Goal: Complete application form: Complete application form

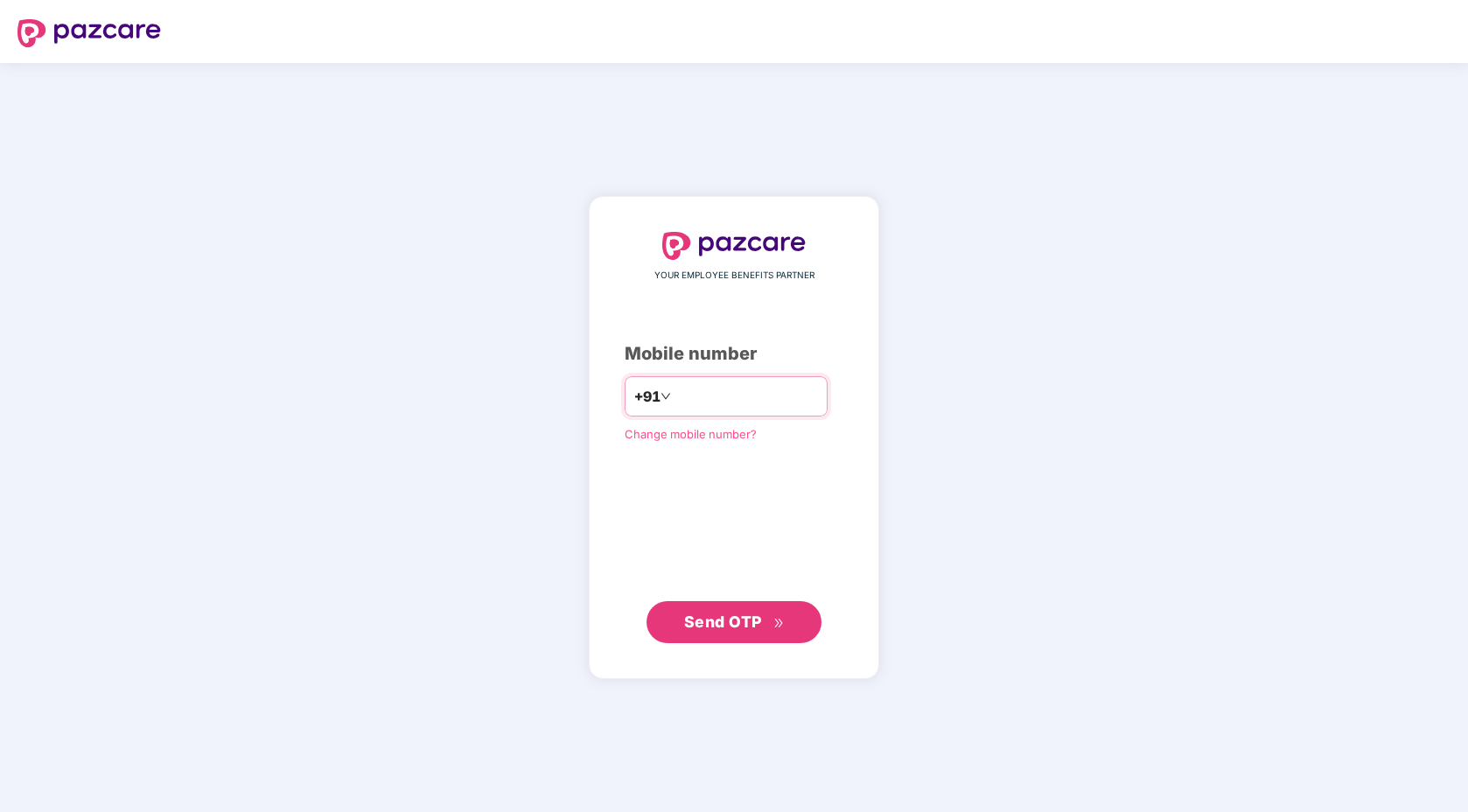
click at [730, 413] on div "+91" at bounding box center [726, 396] width 203 height 41
click at [728, 409] on input "number" at bounding box center [746, 395] width 144 height 28
type input "**********"
click at [748, 627] on span "Send OTP" at bounding box center [722, 621] width 78 height 18
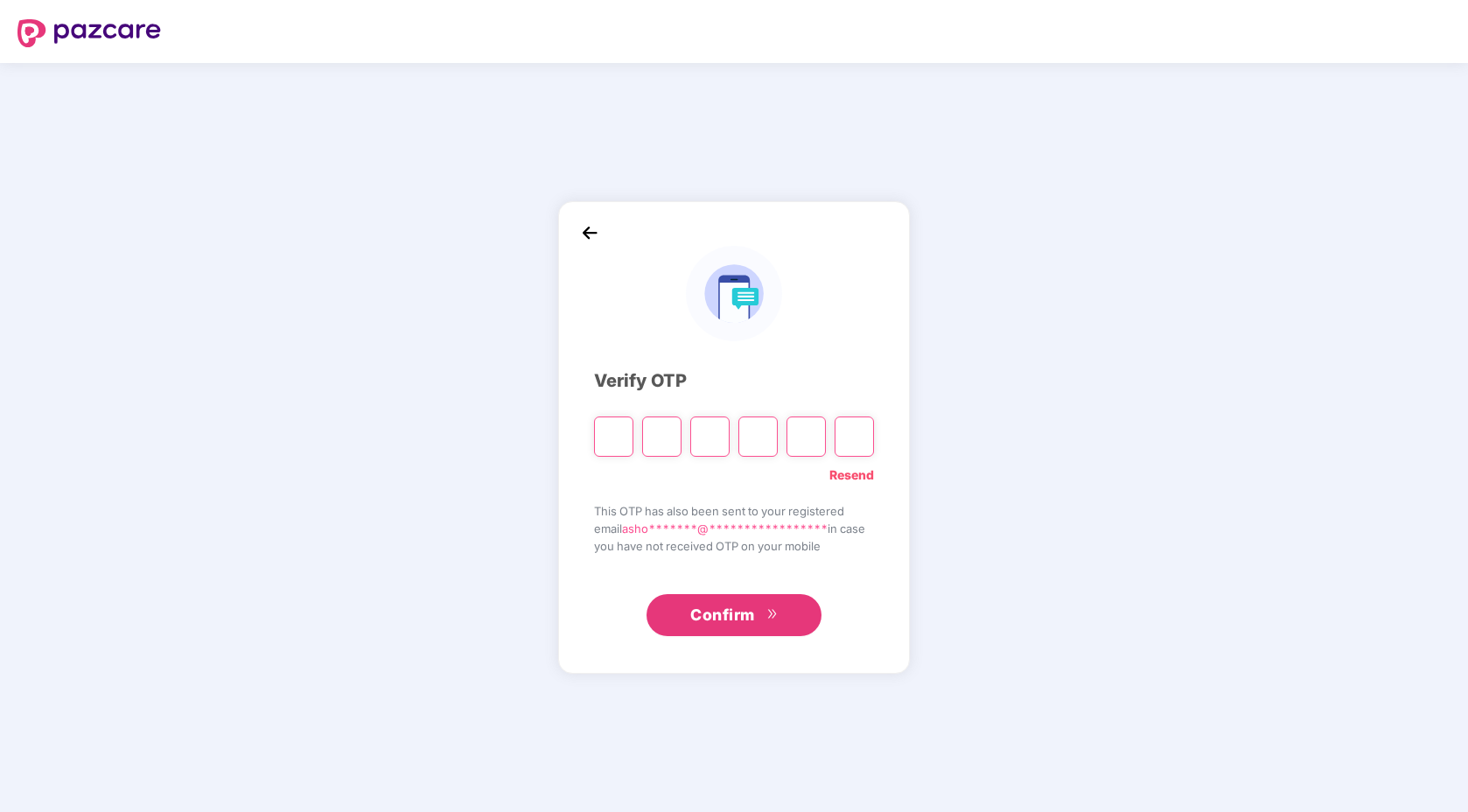
type input "*"
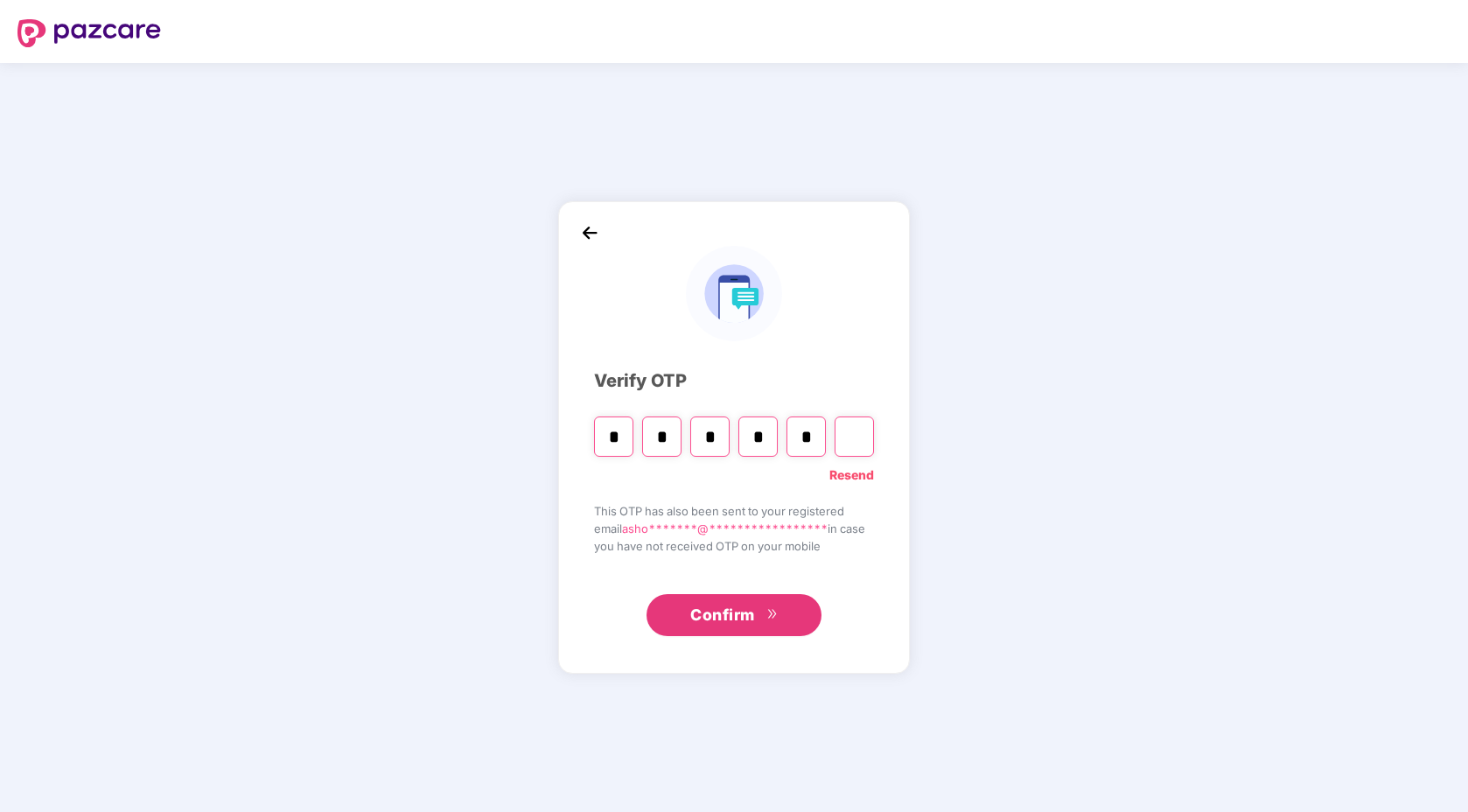
type input "*"
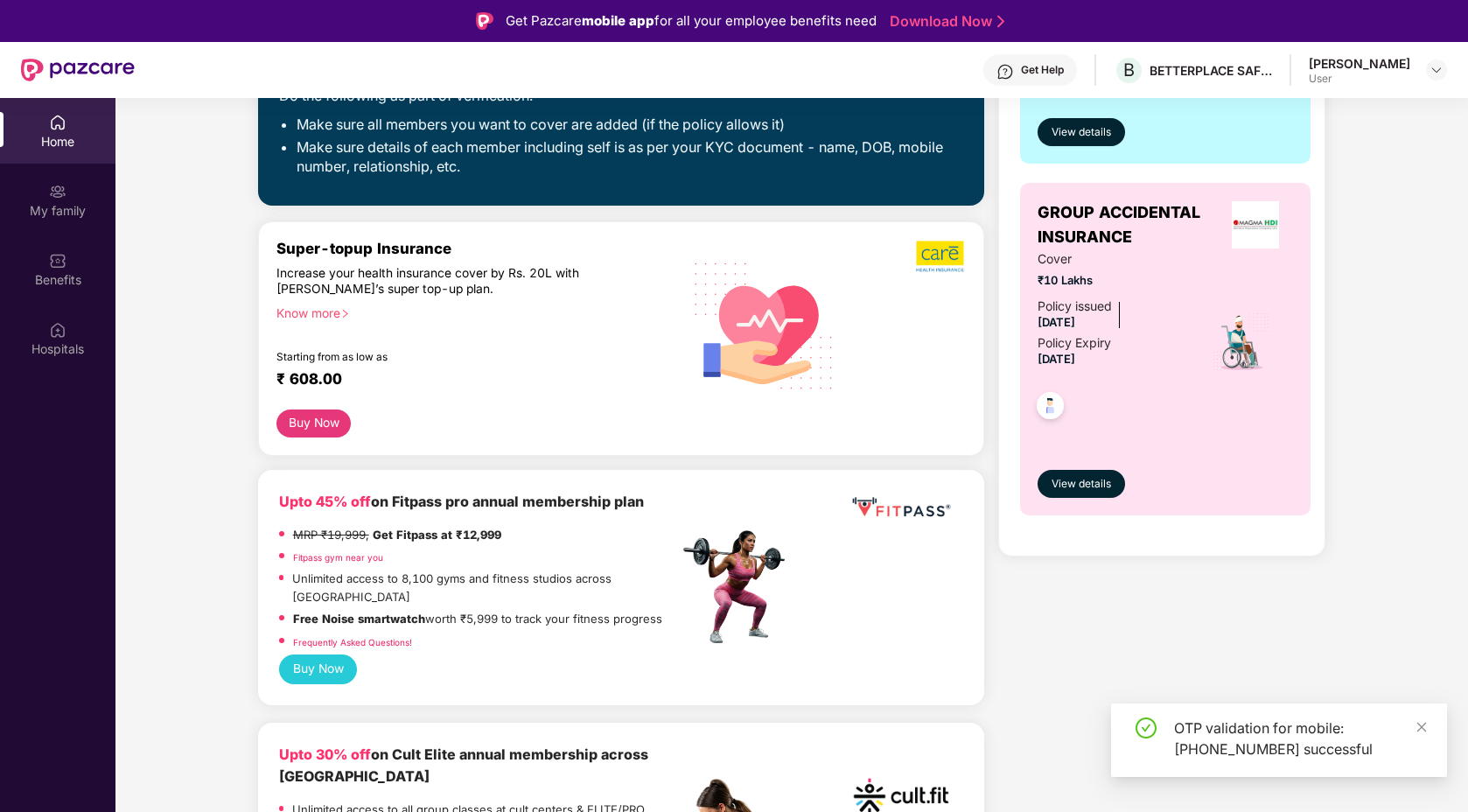
scroll to position [433, 0]
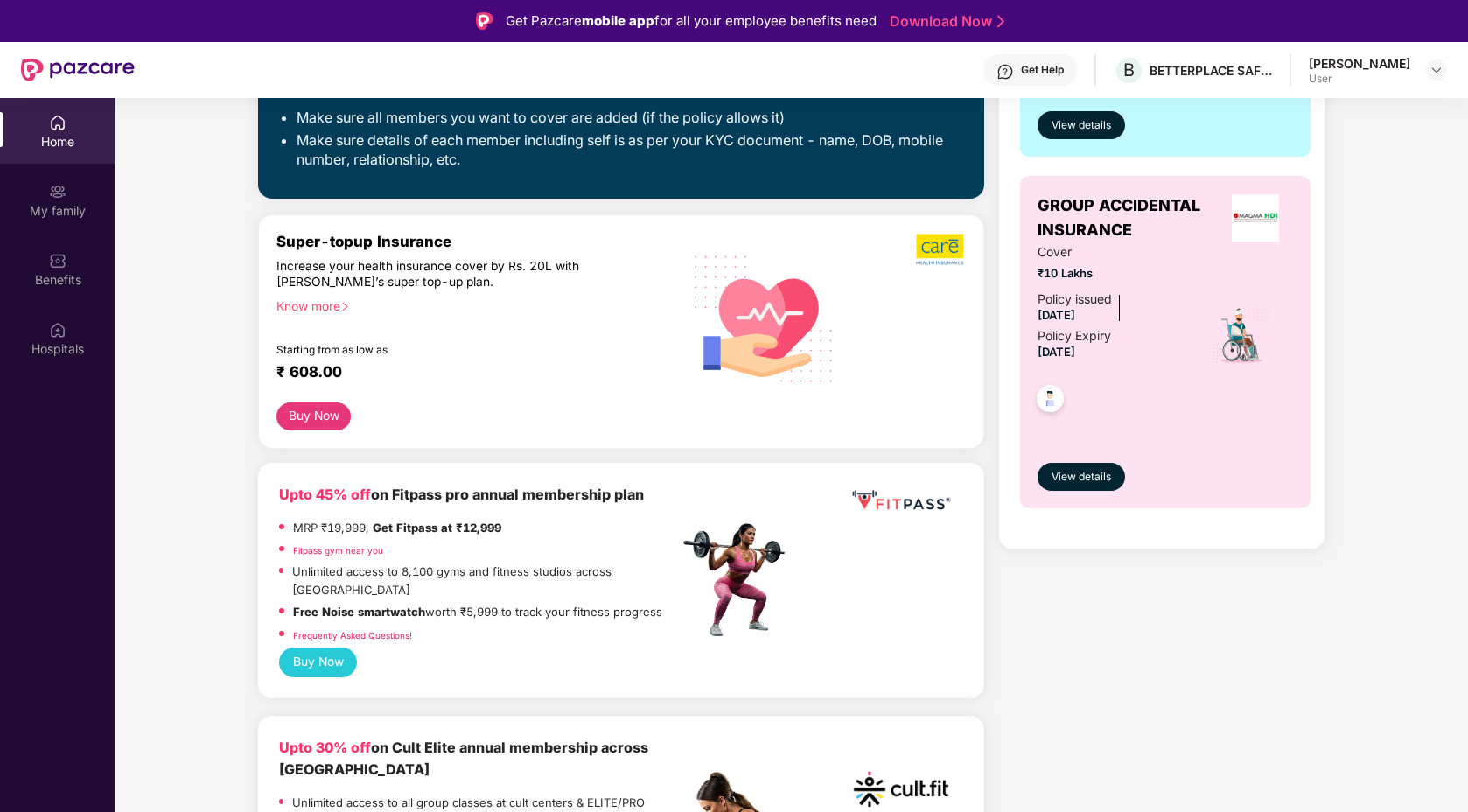
click at [327, 307] on div "Know more" at bounding box center [473, 304] width 392 height 13
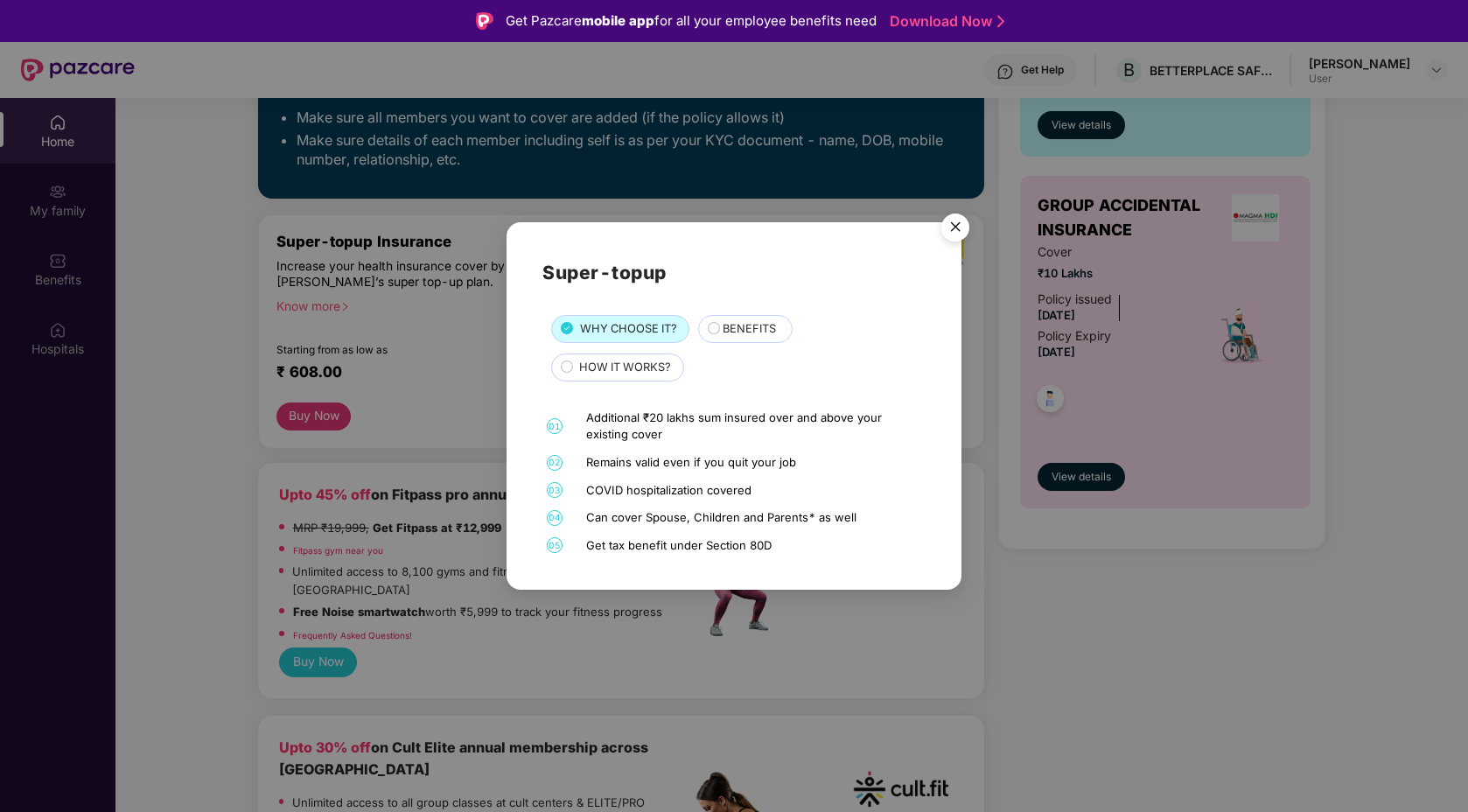
click at [736, 318] on div "BENEFITS" at bounding box center [746, 328] width 95 height 28
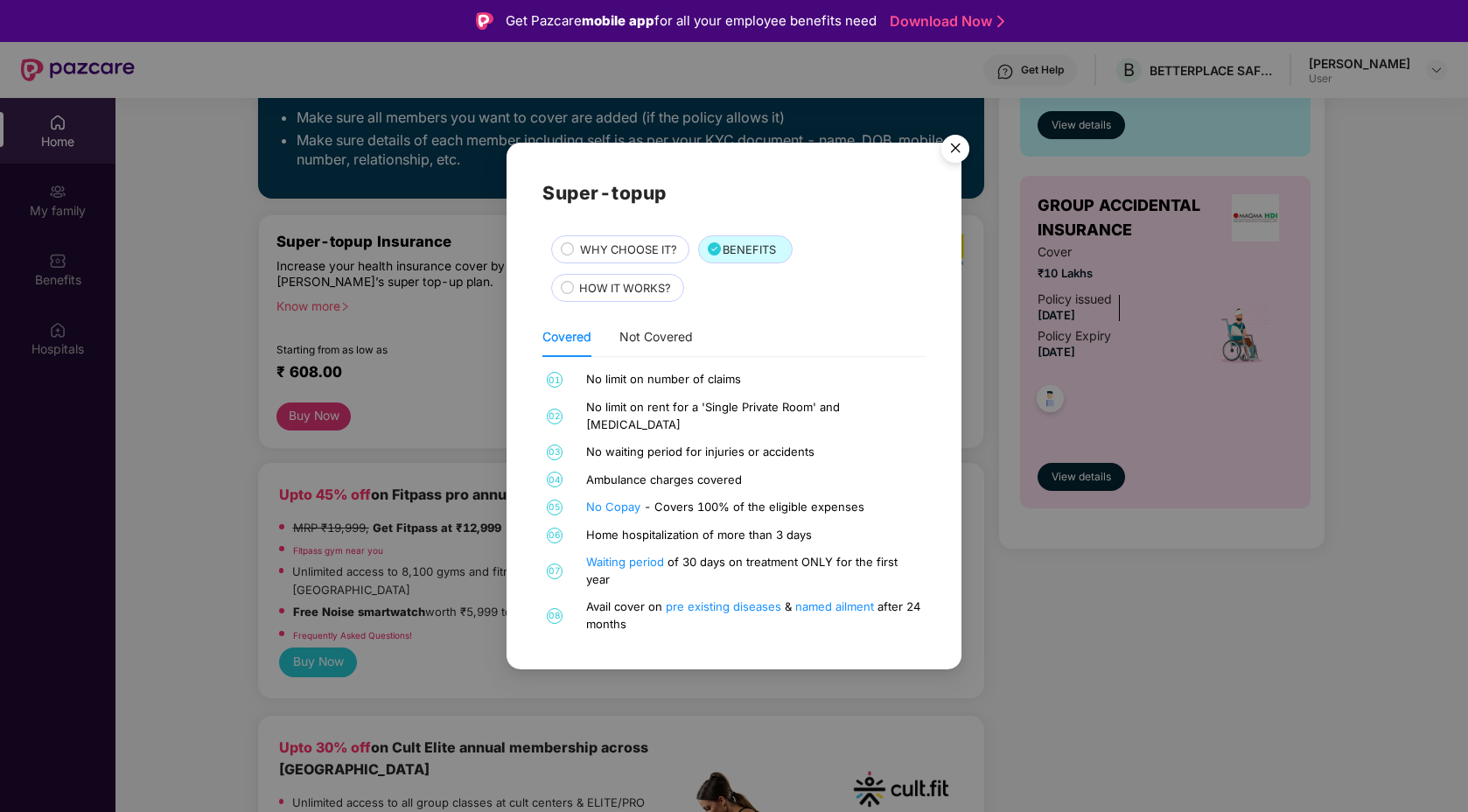
click at [616, 278] on div "WHY CHOOSE IT? BENEFITS HOW IT WORKS?" at bounding box center [733, 268] width 383 height 67
click at [612, 297] on span "HOW IT WORKS?" at bounding box center [624, 288] width 92 height 17
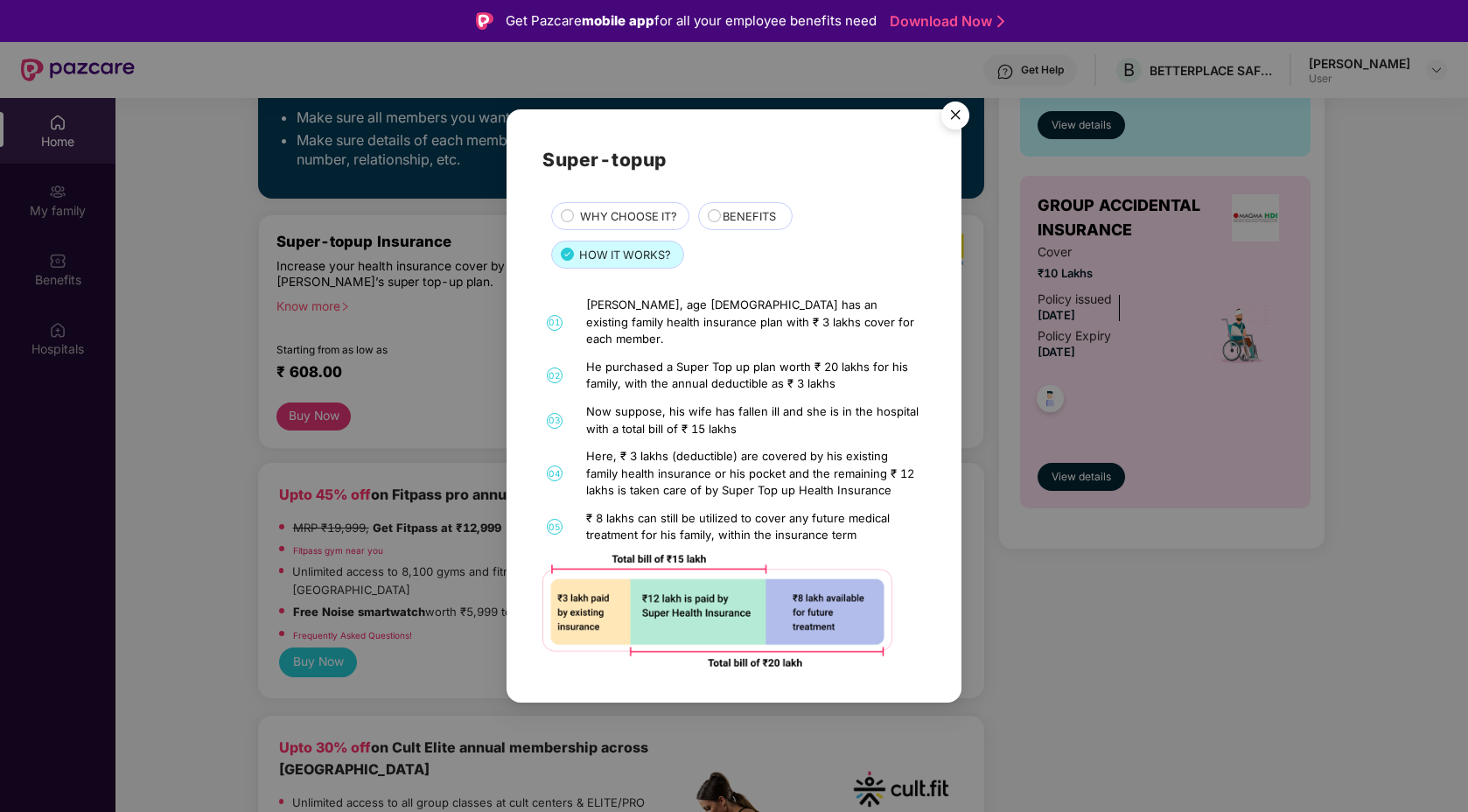
click at [607, 226] on span "WHY CHOOSE IT?" at bounding box center [628, 217] width 97 height 17
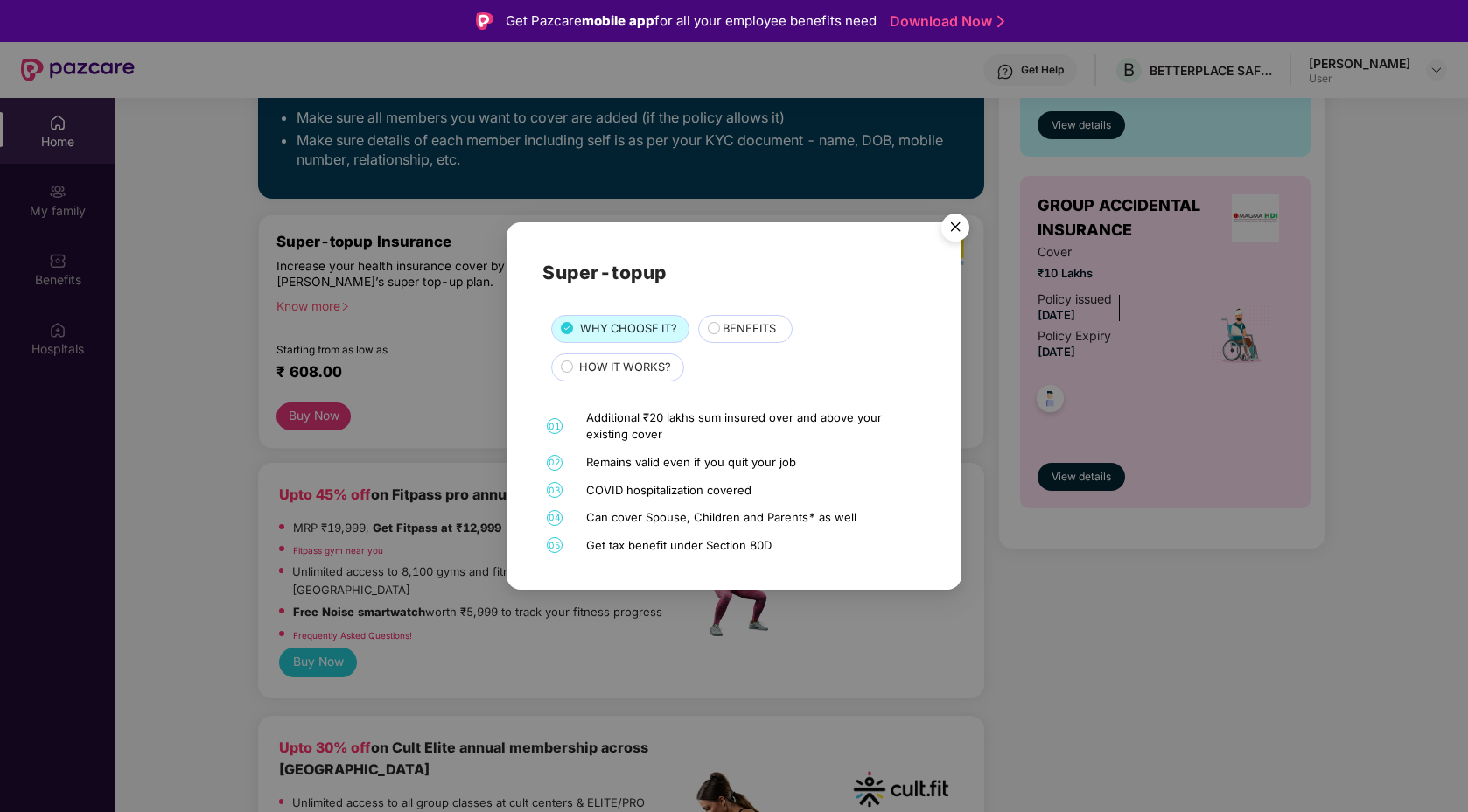
click at [472, 416] on div "Super-topup WHY CHOOSE IT? BENEFITS HOW IT WORKS? 01 Additional ₹20 lakhs sum i…" at bounding box center [734, 406] width 1468 height 812
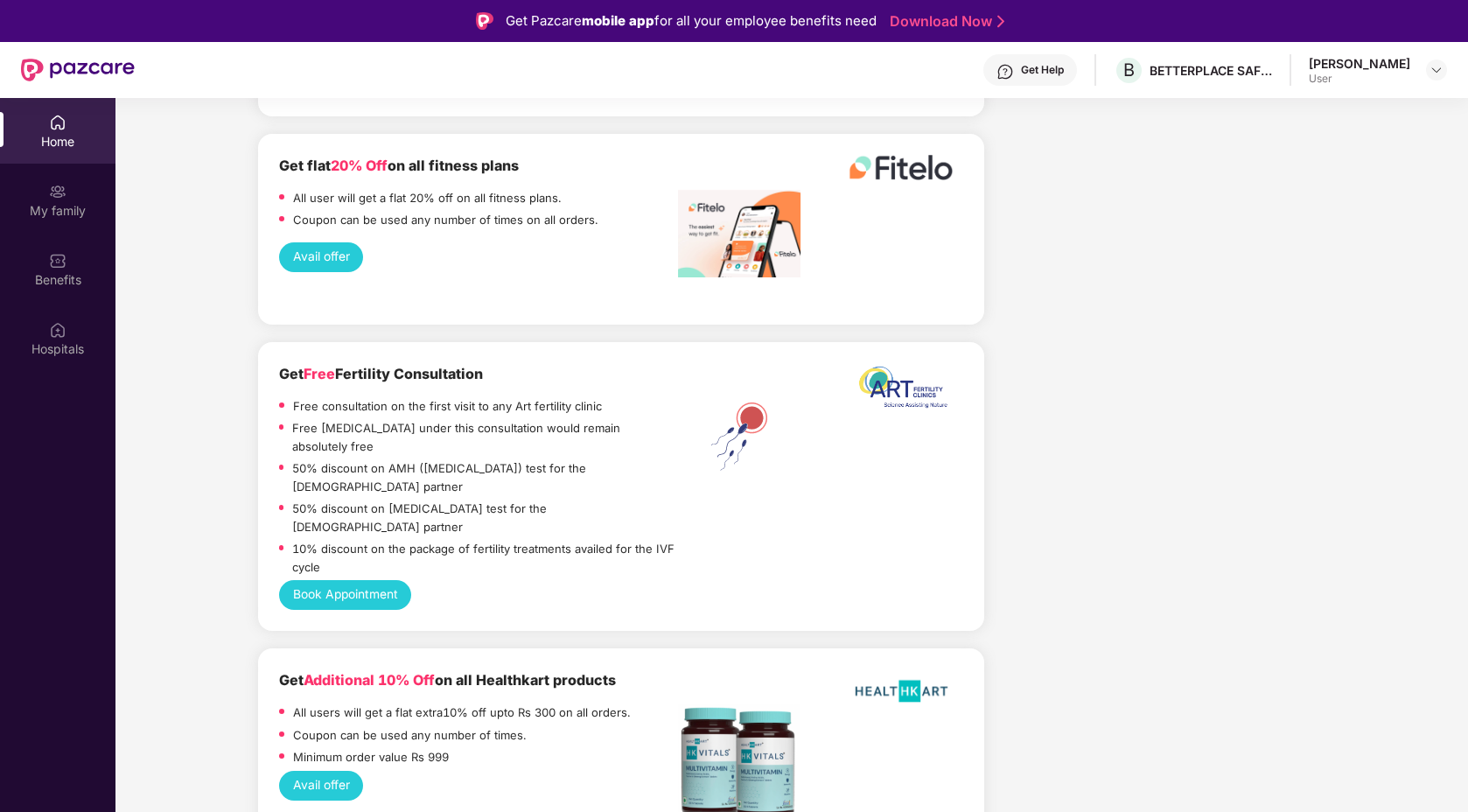
scroll to position [3661, 0]
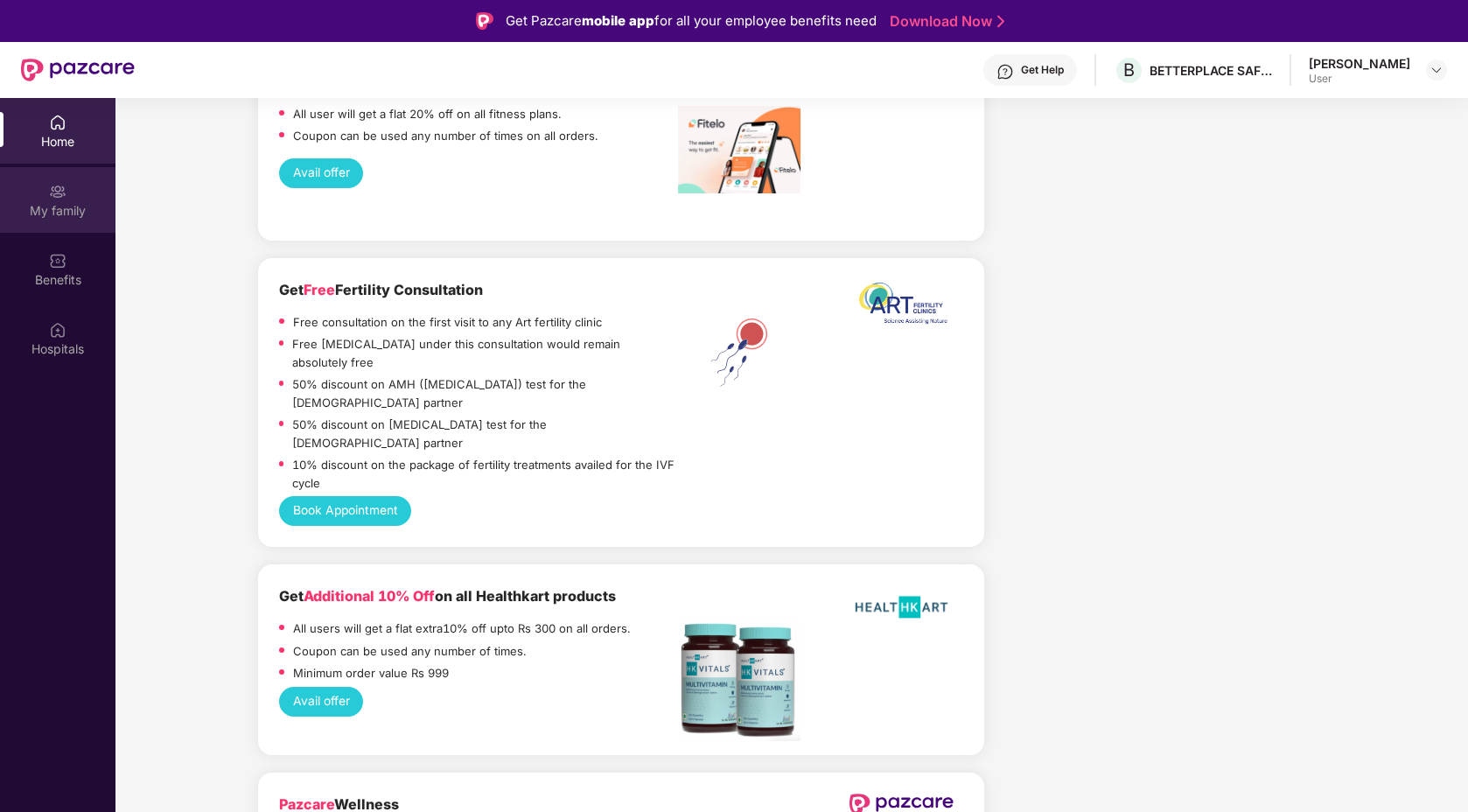
click at [69, 206] on div "My family" at bounding box center [58, 211] width 116 height 17
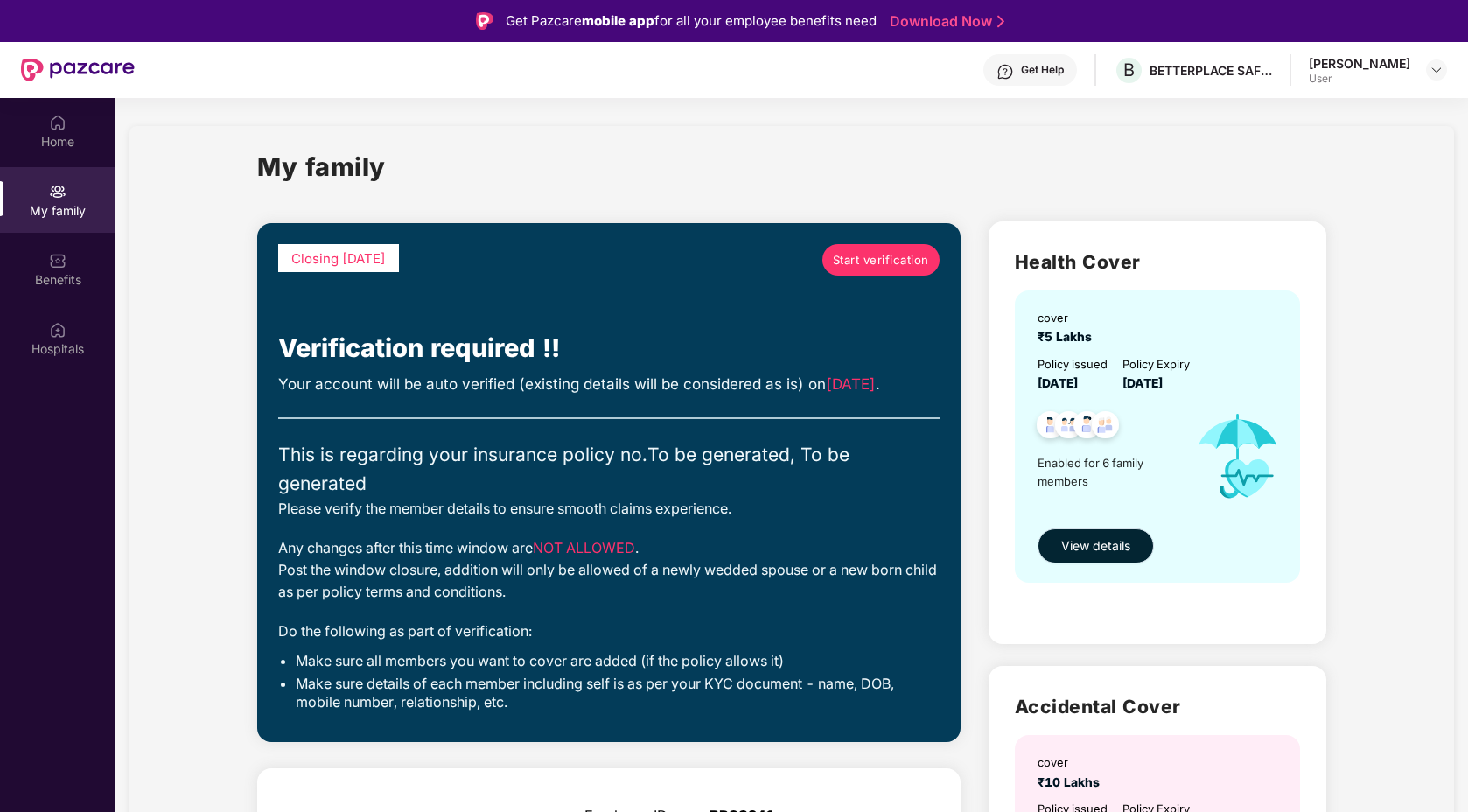
click at [1122, 541] on span "View details" at bounding box center [1096, 546] width 69 height 19
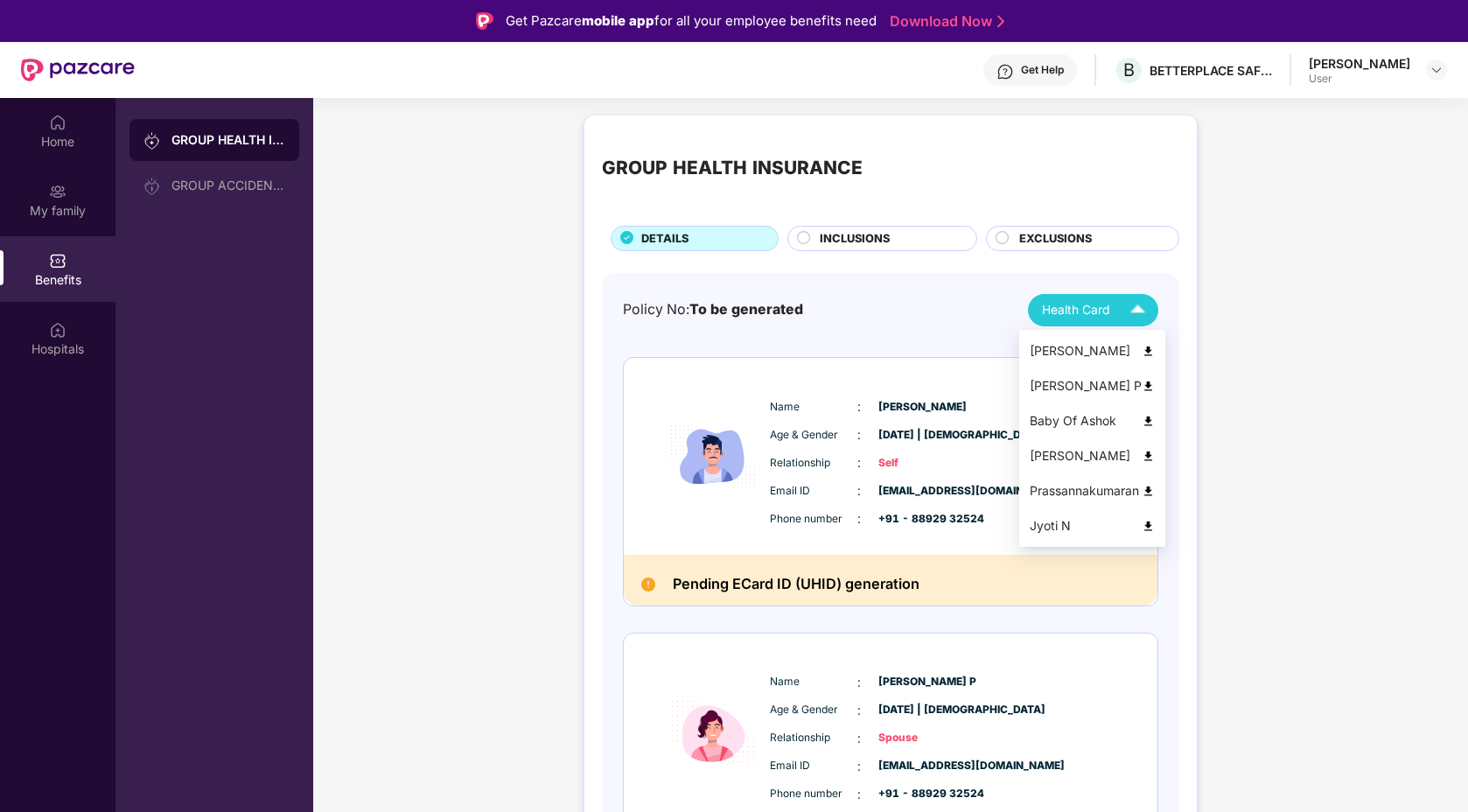
click at [1116, 309] on div "Health Card" at bounding box center [1097, 311] width 111 height 31
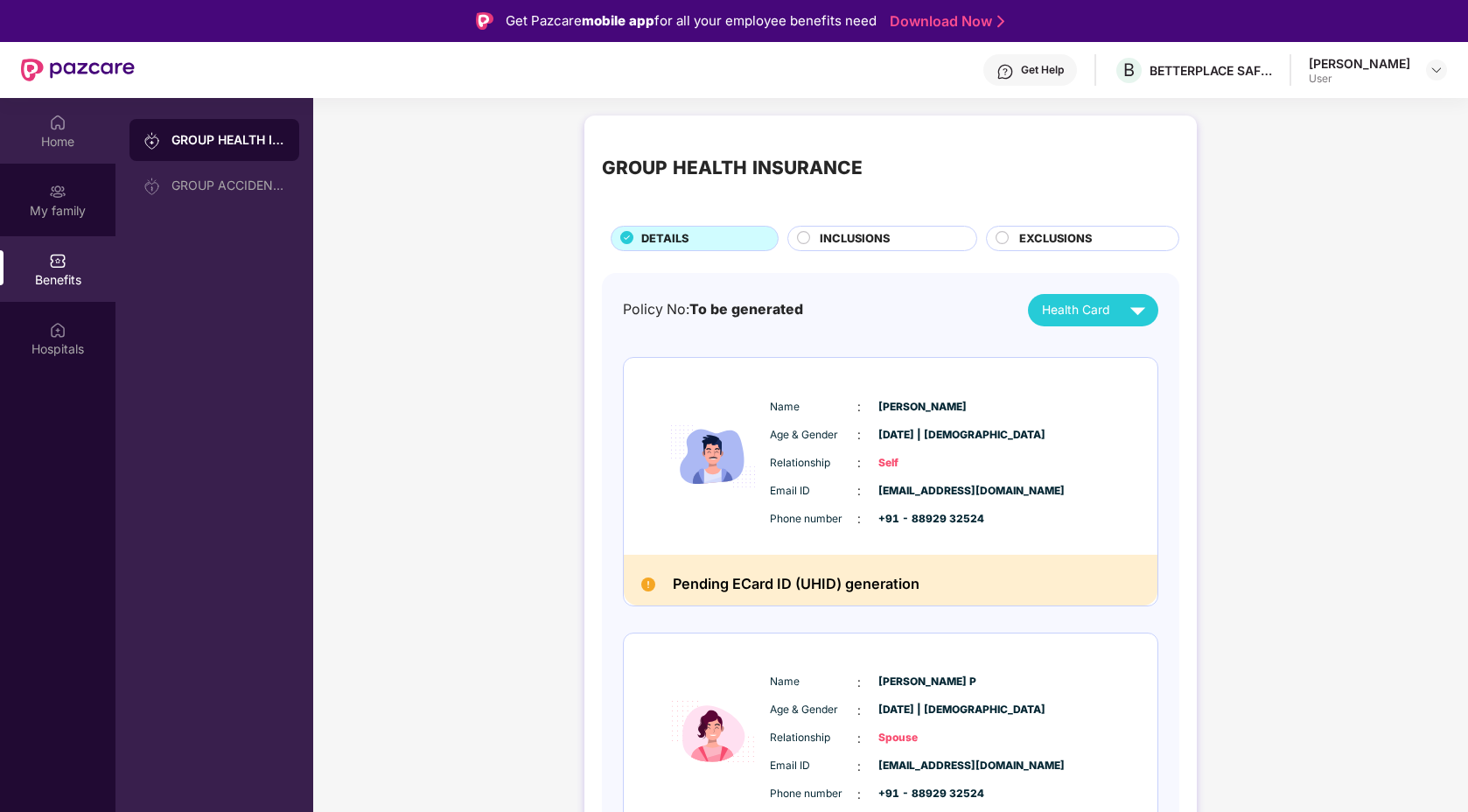
click at [80, 136] on div "Home" at bounding box center [58, 142] width 116 height 17
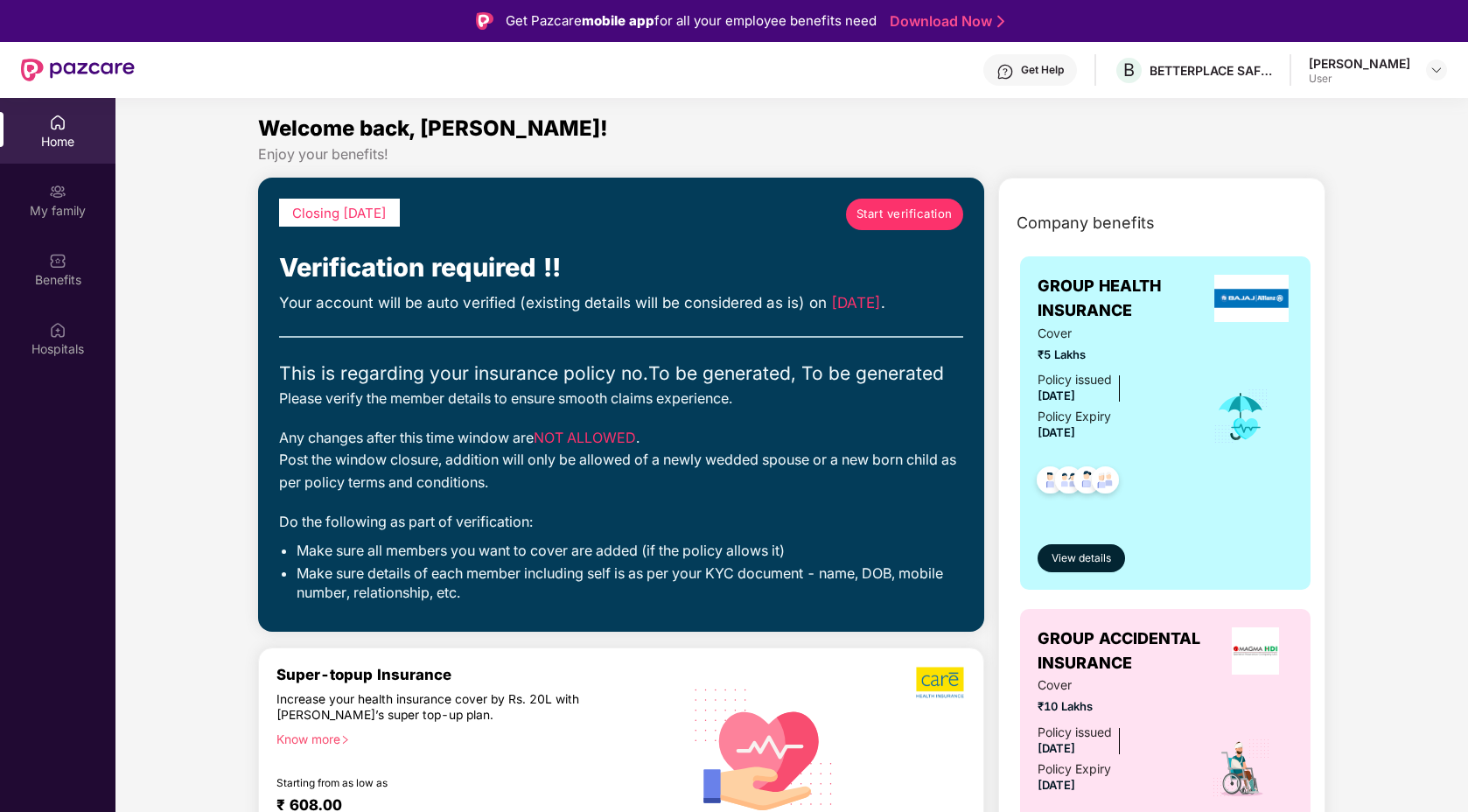
click at [914, 208] on span "Start verification" at bounding box center [905, 213] width 96 height 18
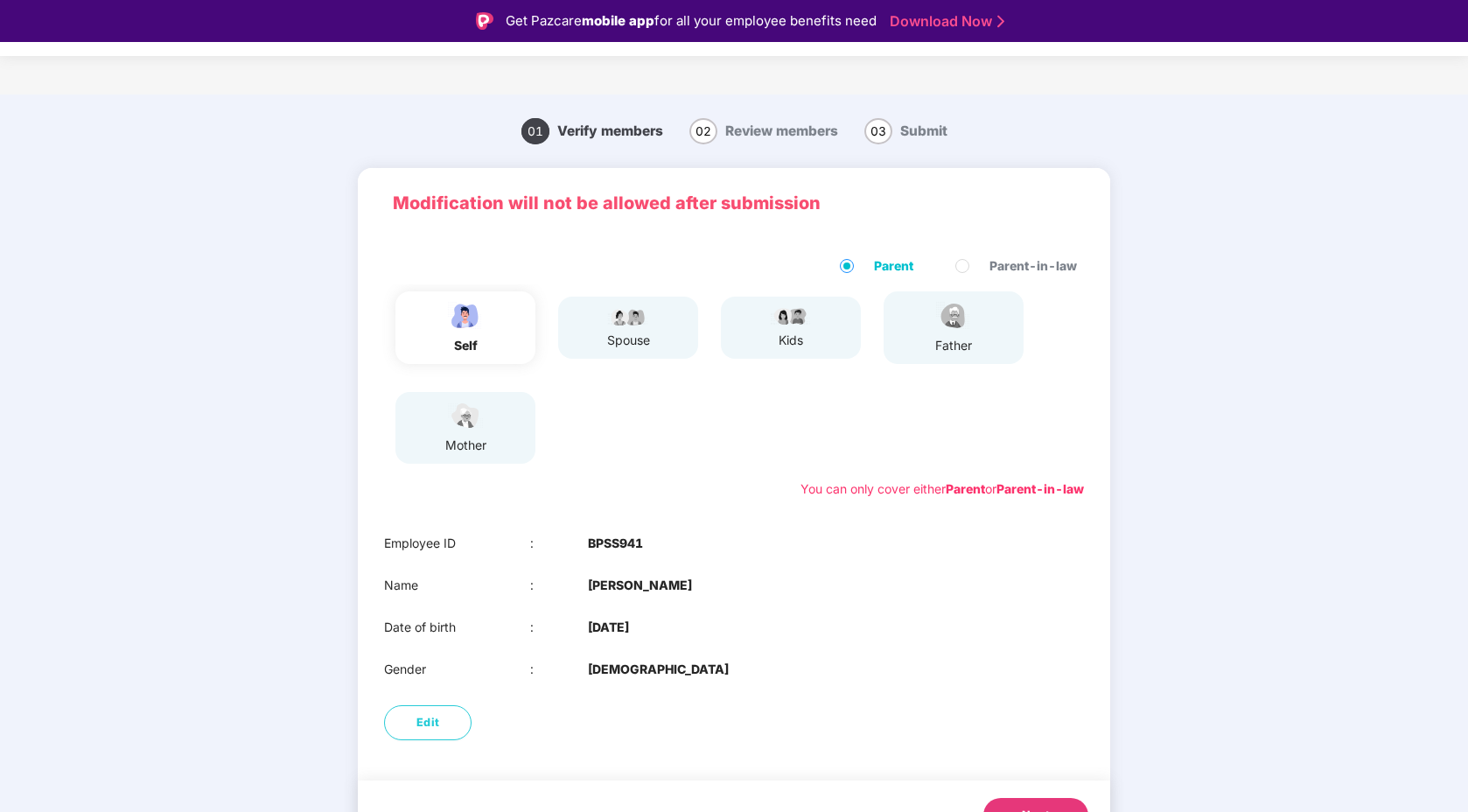
click at [800, 327] on div "kids" at bounding box center [790, 328] width 43 height 44
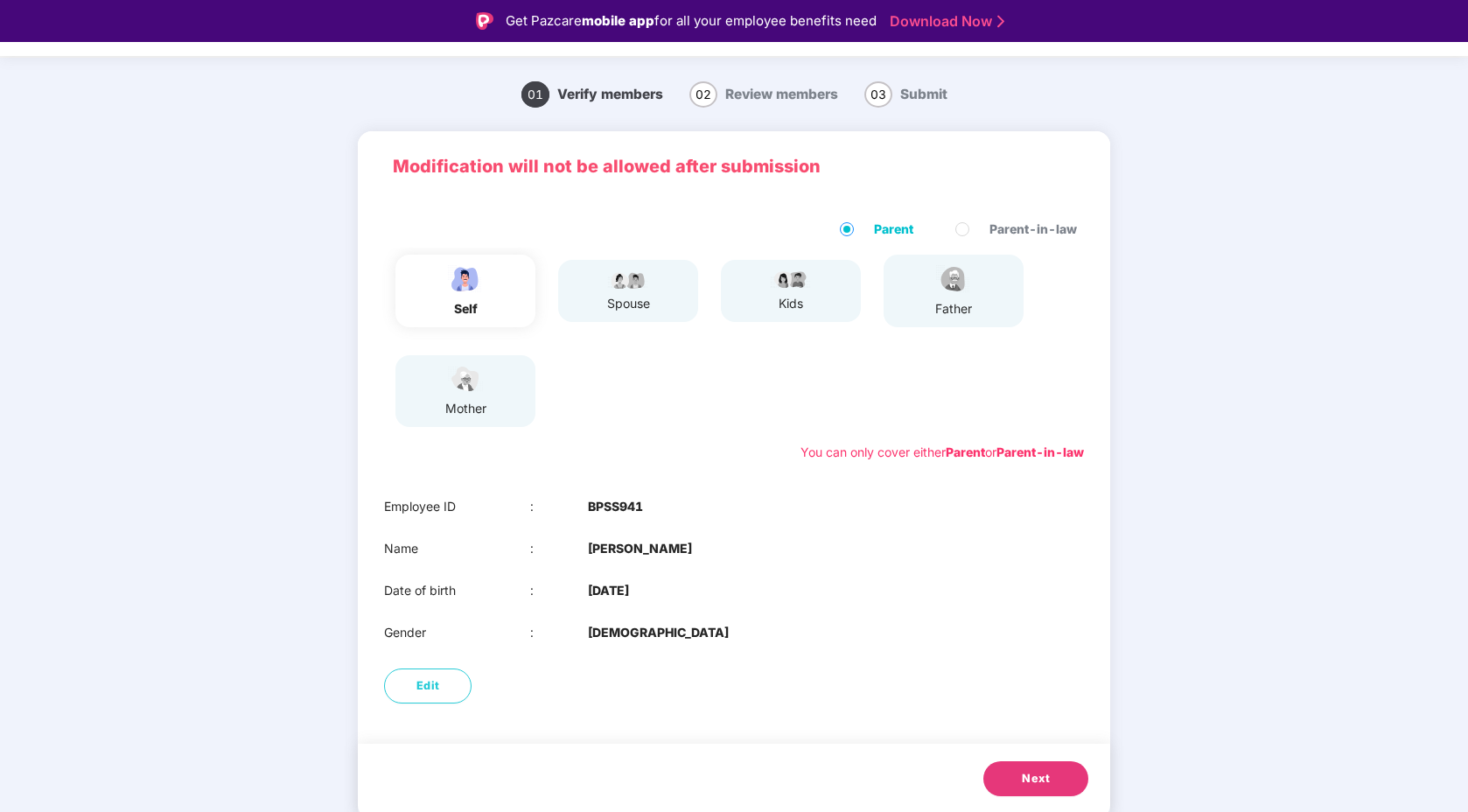
scroll to position [42, 0]
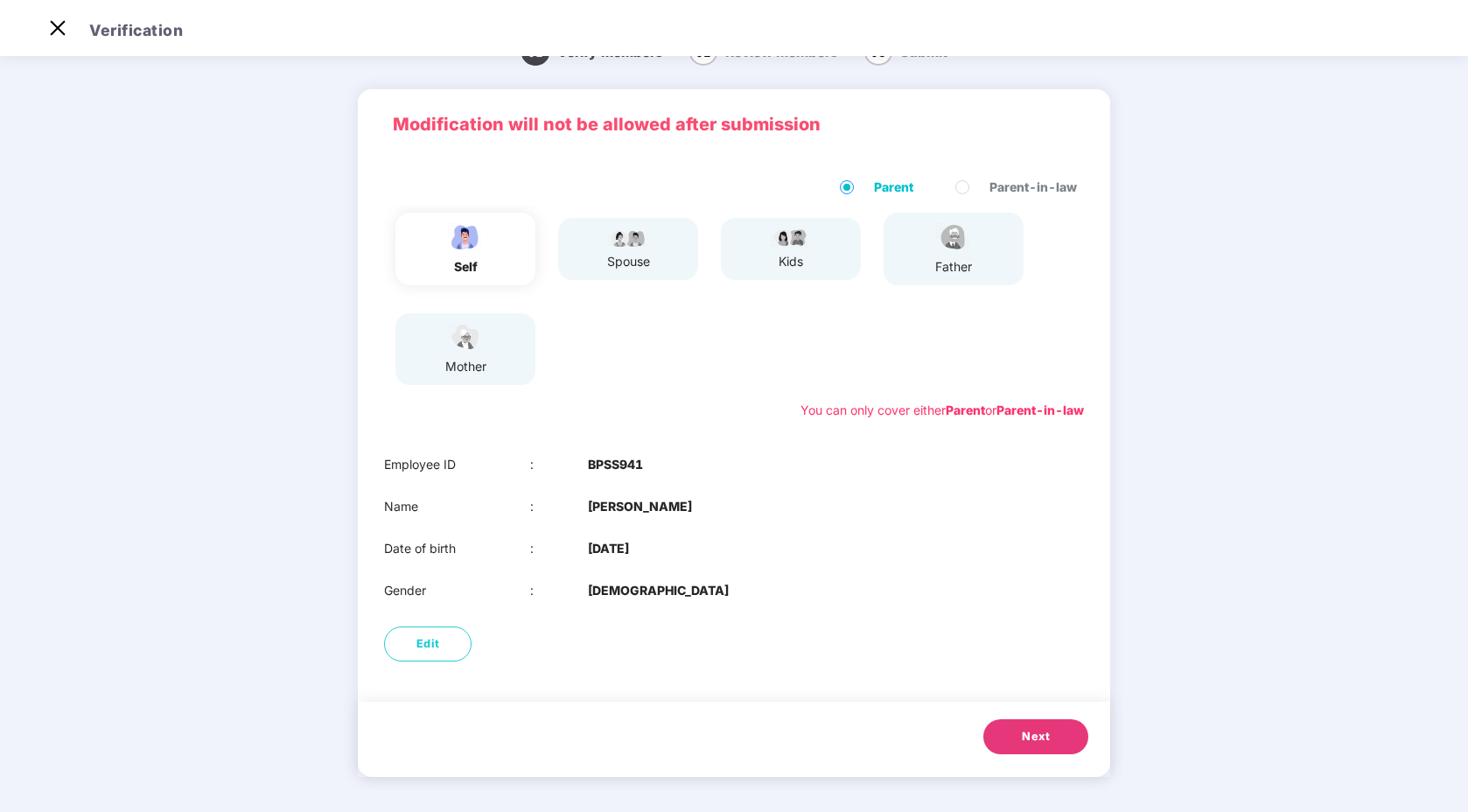
click at [1012, 736] on button "Next" at bounding box center [1035, 737] width 105 height 35
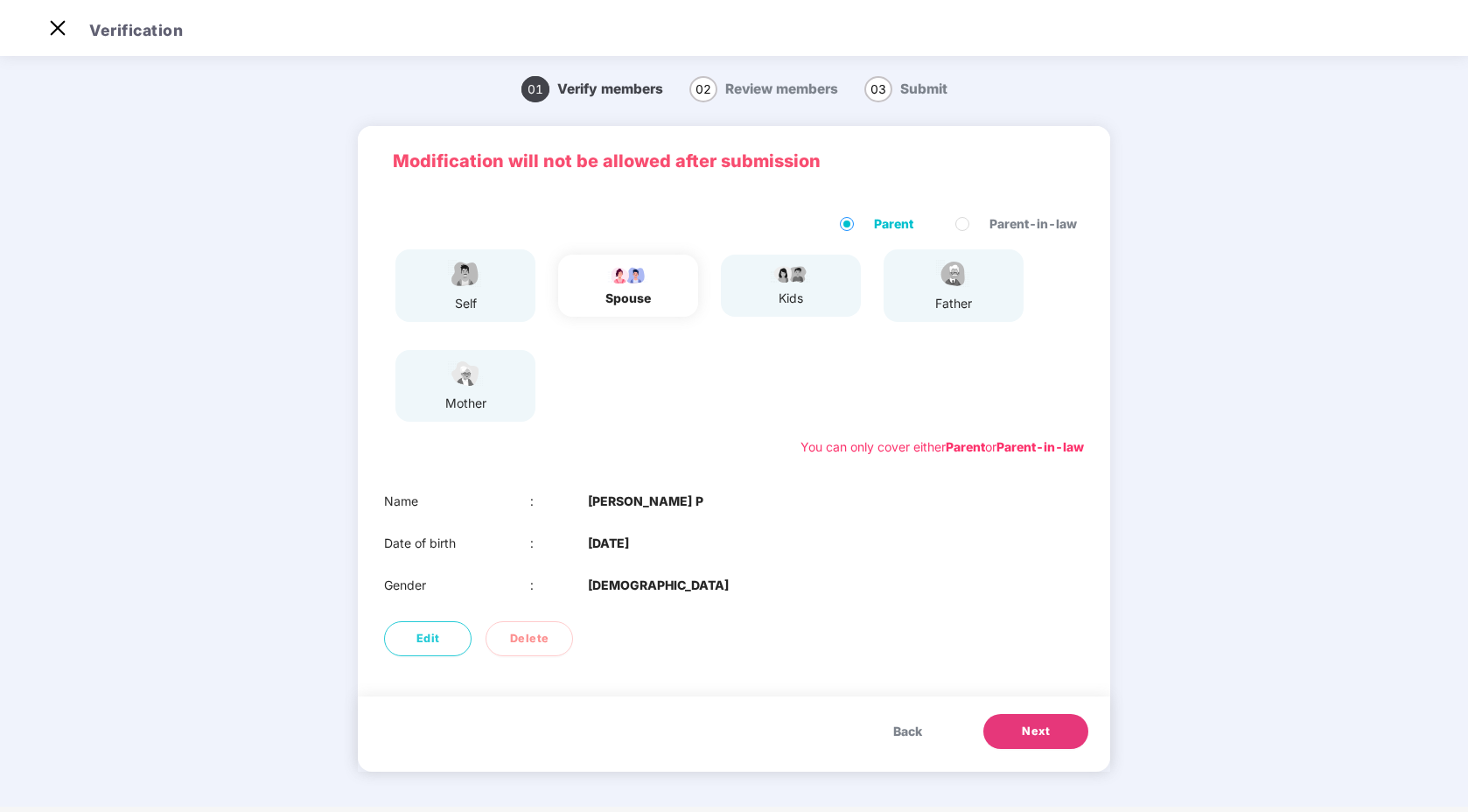
click at [1012, 736] on button "Next" at bounding box center [1035, 731] width 105 height 35
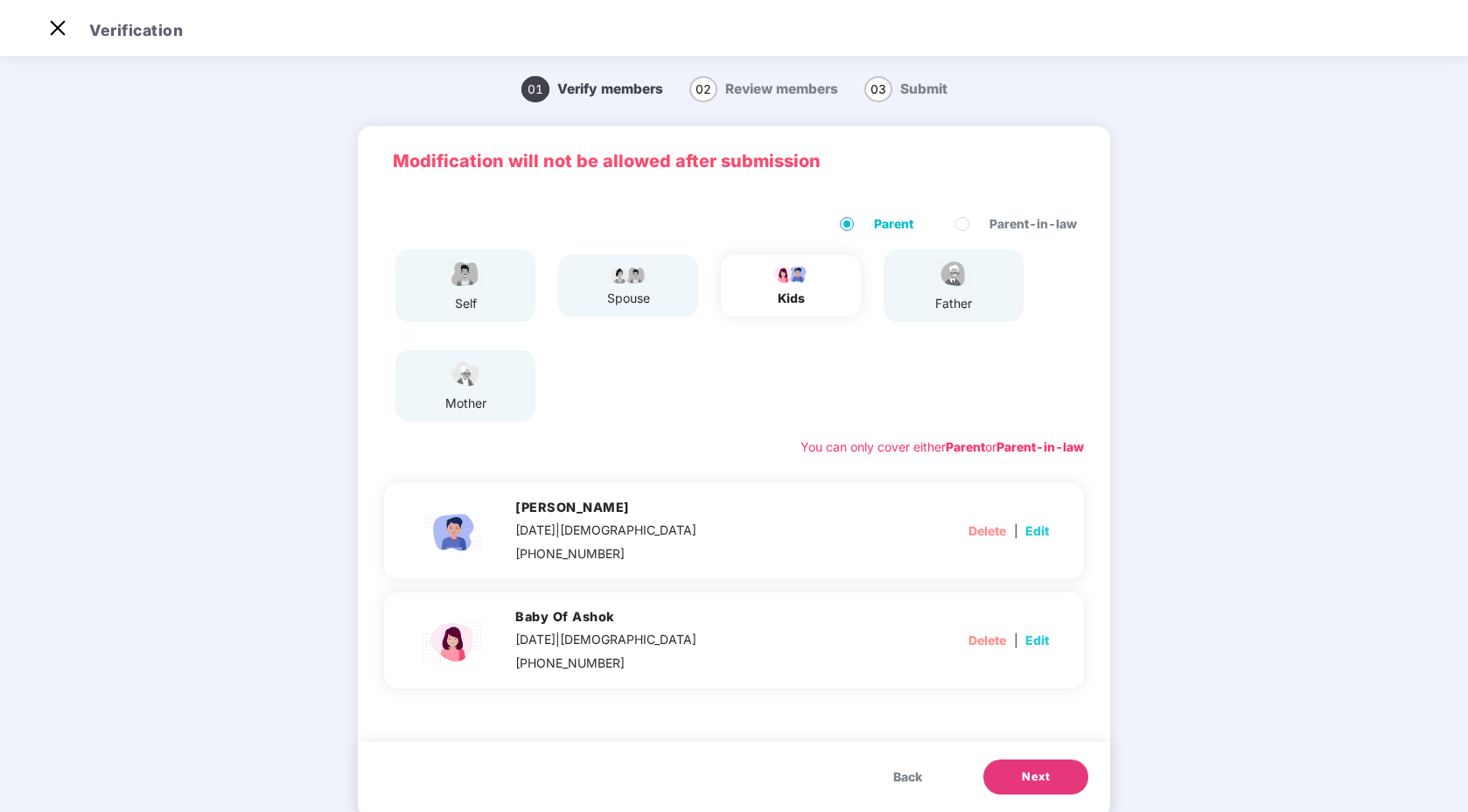
click at [1042, 637] on span "Edit" at bounding box center [1037, 640] width 23 height 19
select select "******"
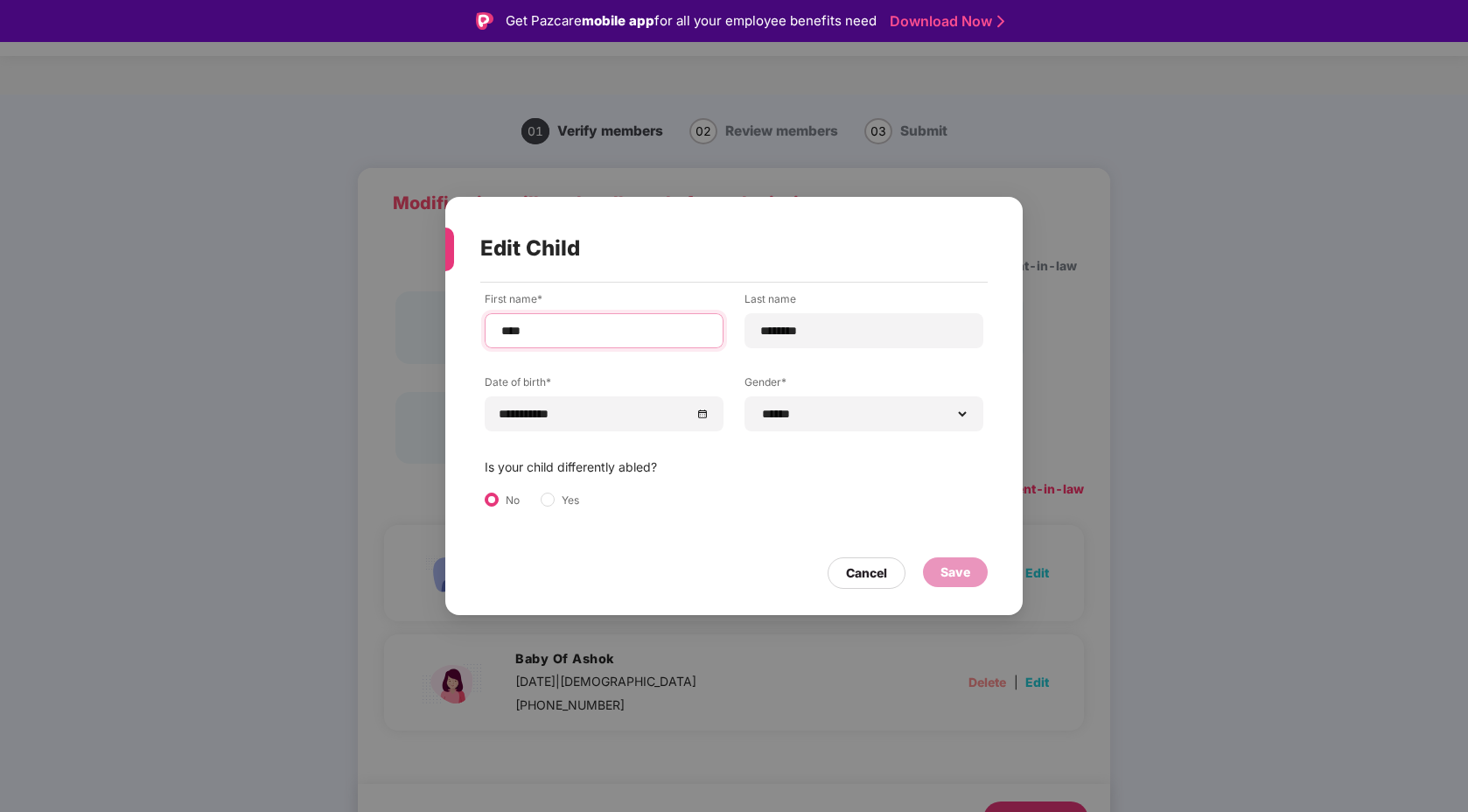
drag, startPoint x: 643, startPoint y: 335, endPoint x: 431, endPoint y: 322, distance: 212.4
click at [431, 322] on div "**********" at bounding box center [734, 406] width 1468 height 812
type input "*****"
click at [971, 569] on div "Save" at bounding box center [955, 572] width 65 height 30
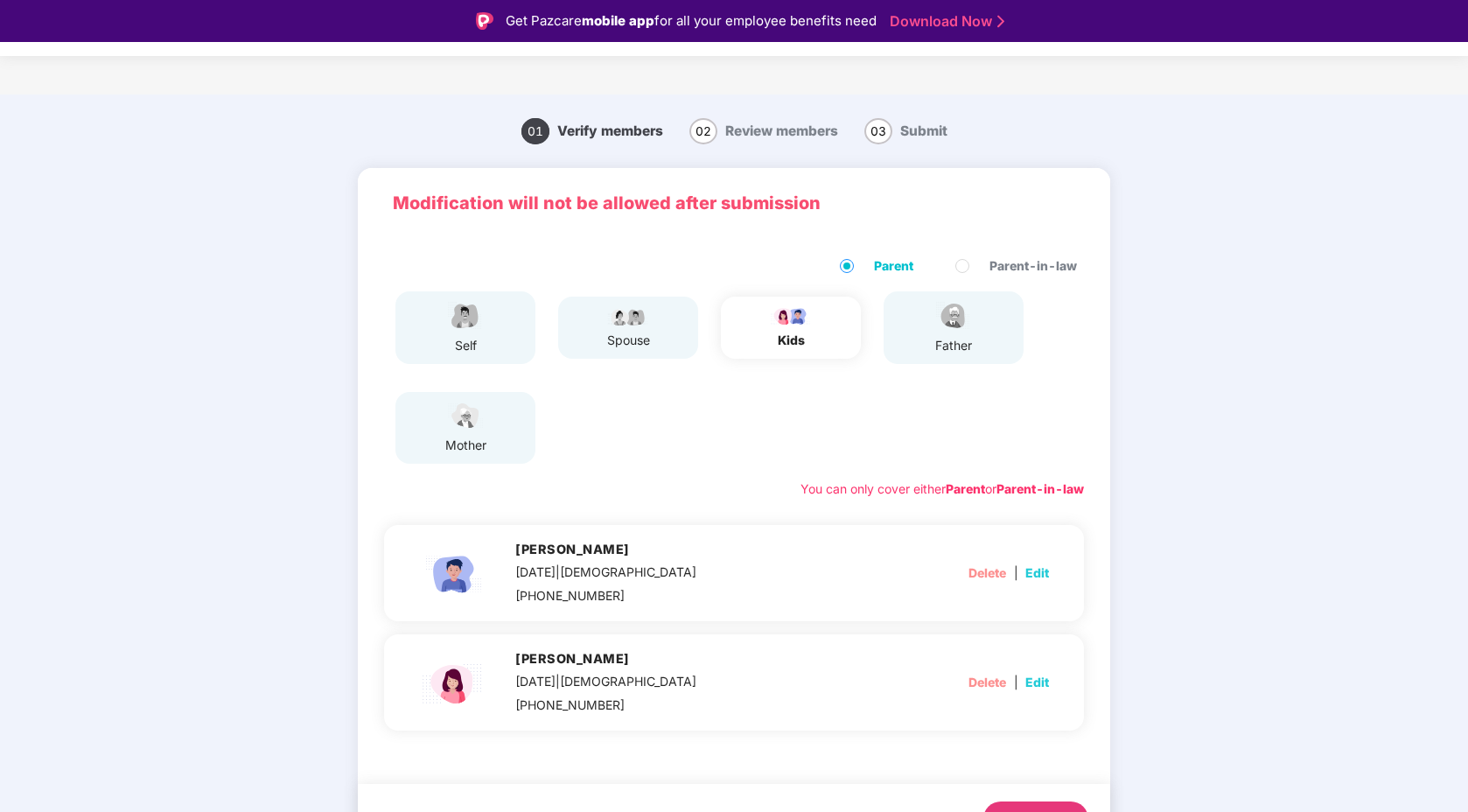
scroll to position [41, 0]
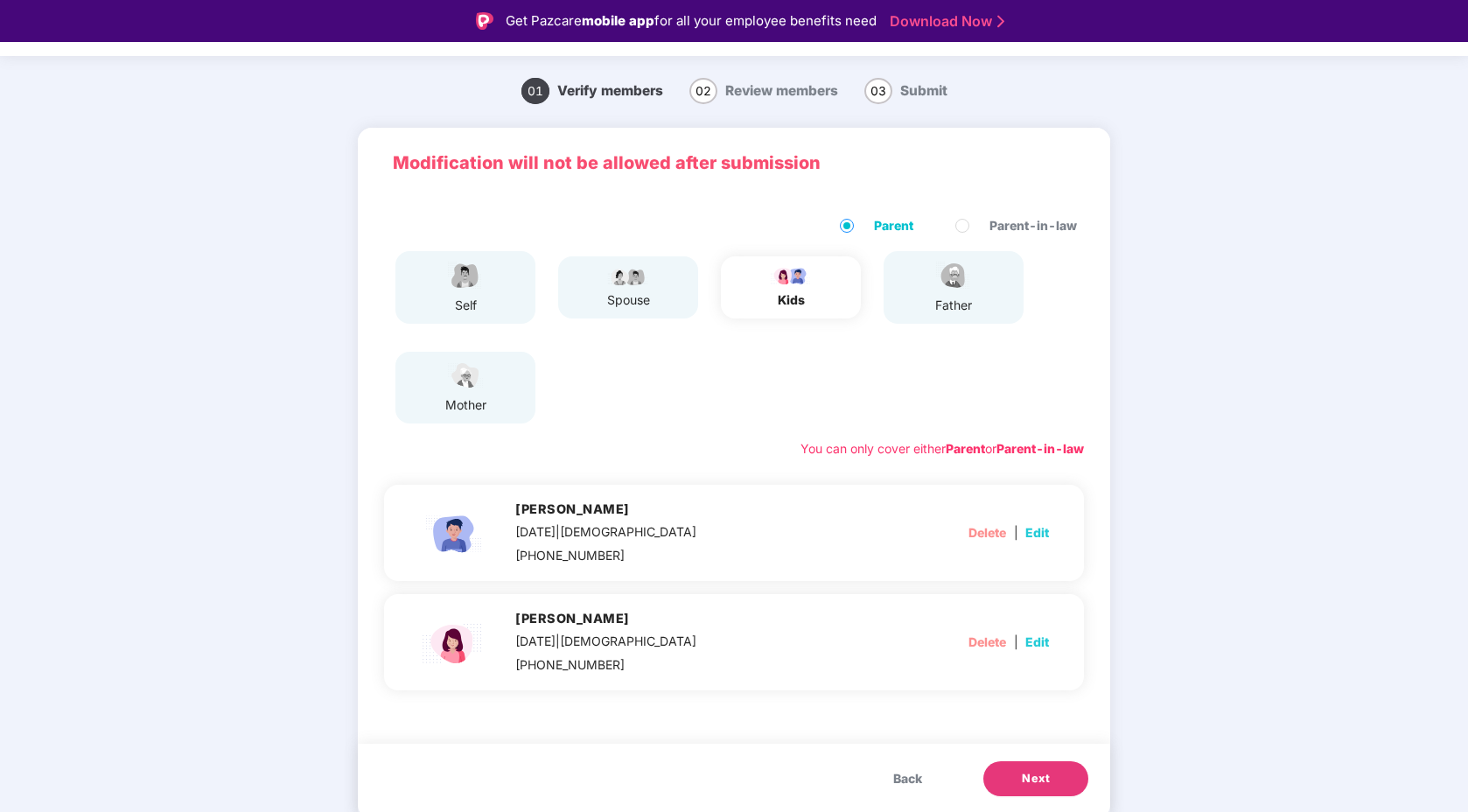
click at [1047, 787] on button "Next" at bounding box center [1035, 778] width 105 height 35
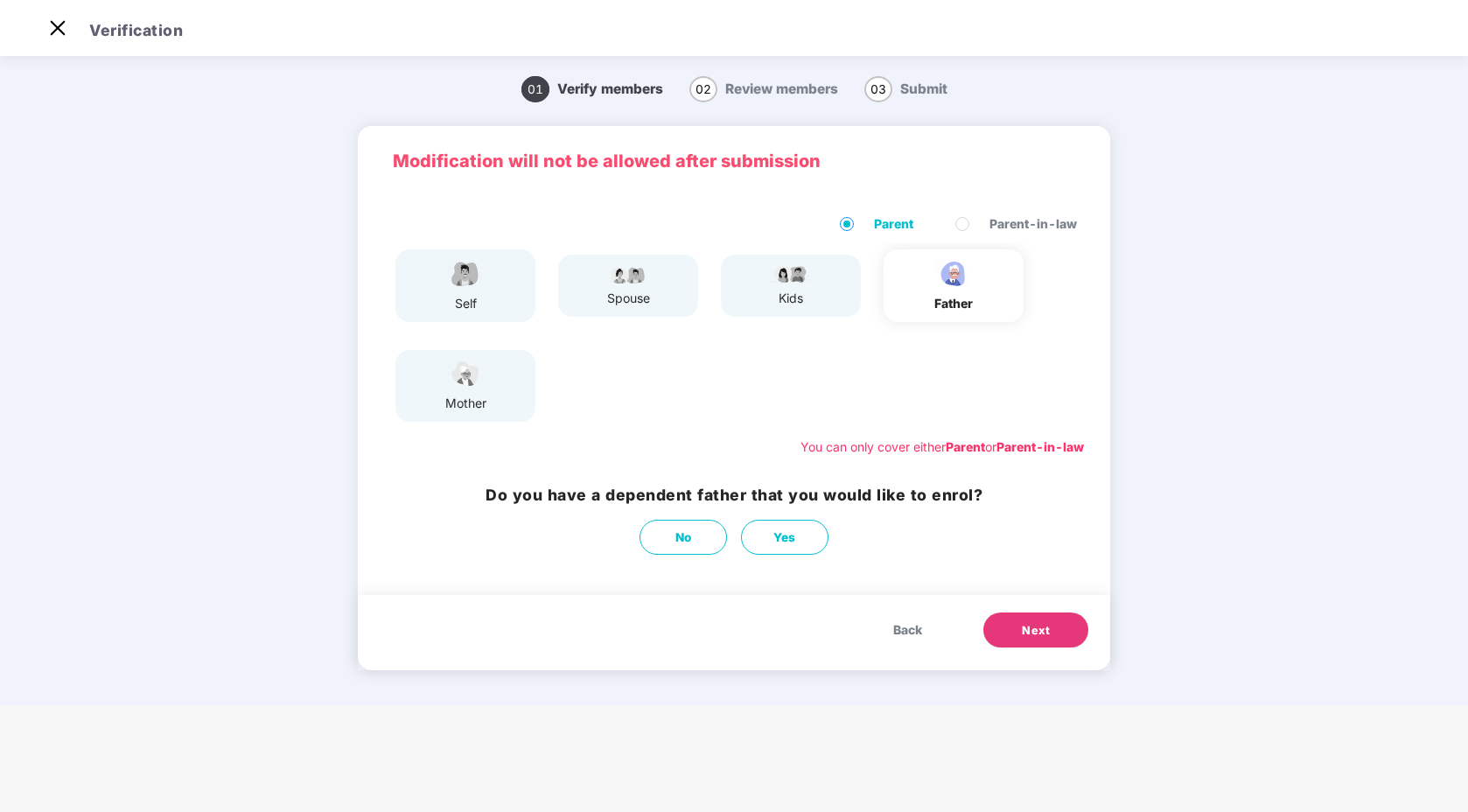
scroll to position [0, 0]
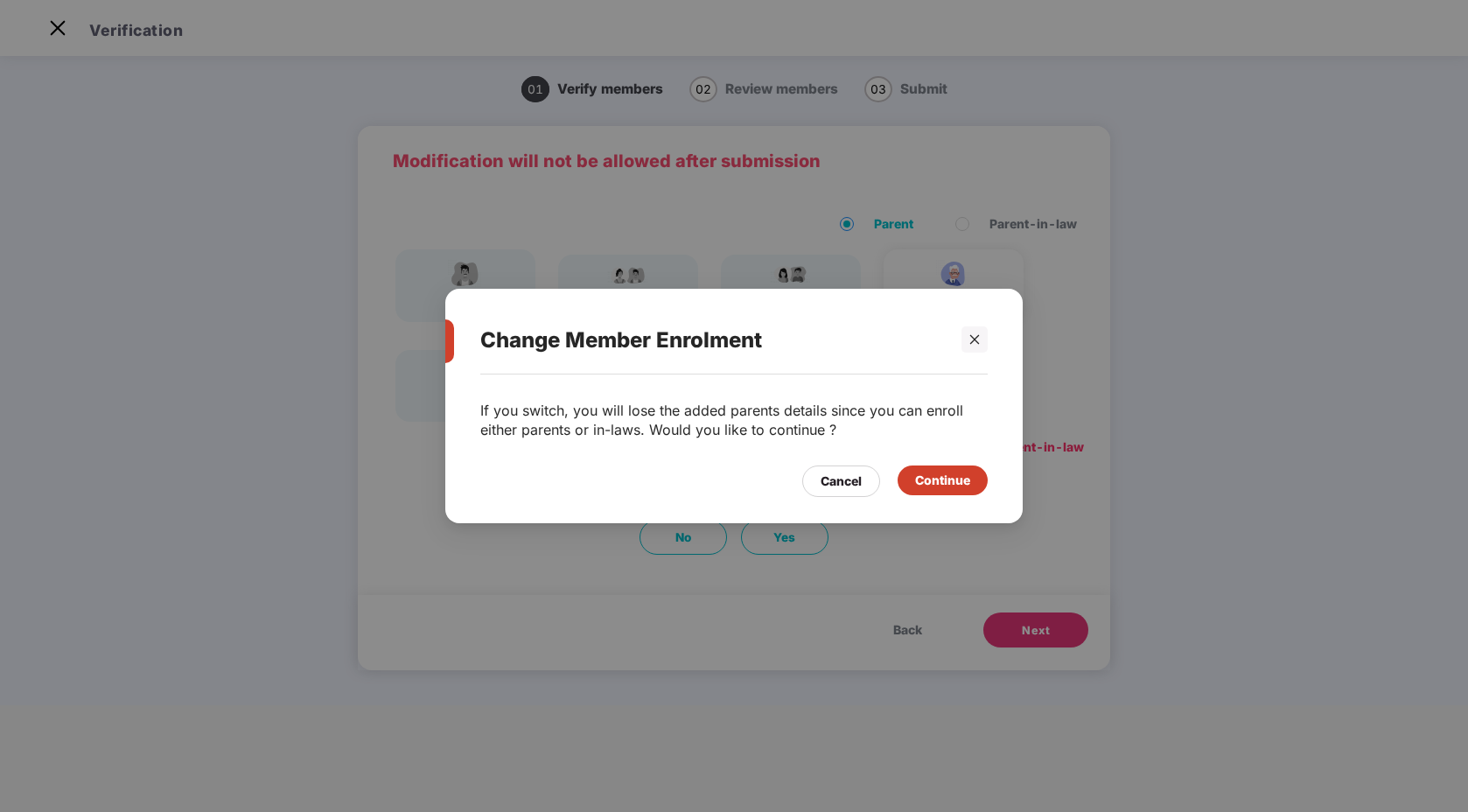
click at [952, 475] on div "Continue" at bounding box center [942, 480] width 55 height 19
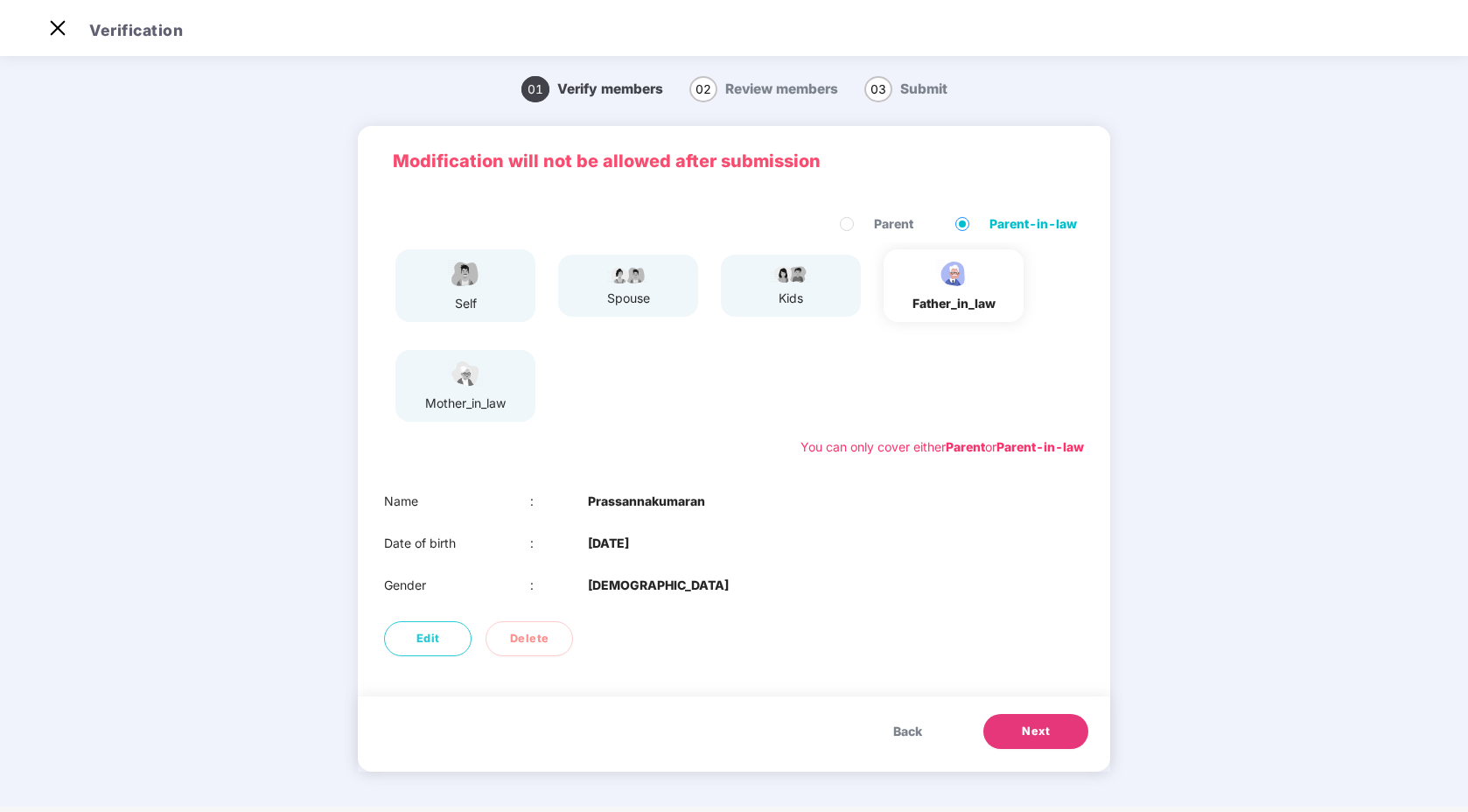
click at [1039, 733] on span "Next" at bounding box center [1035, 731] width 28 height 17
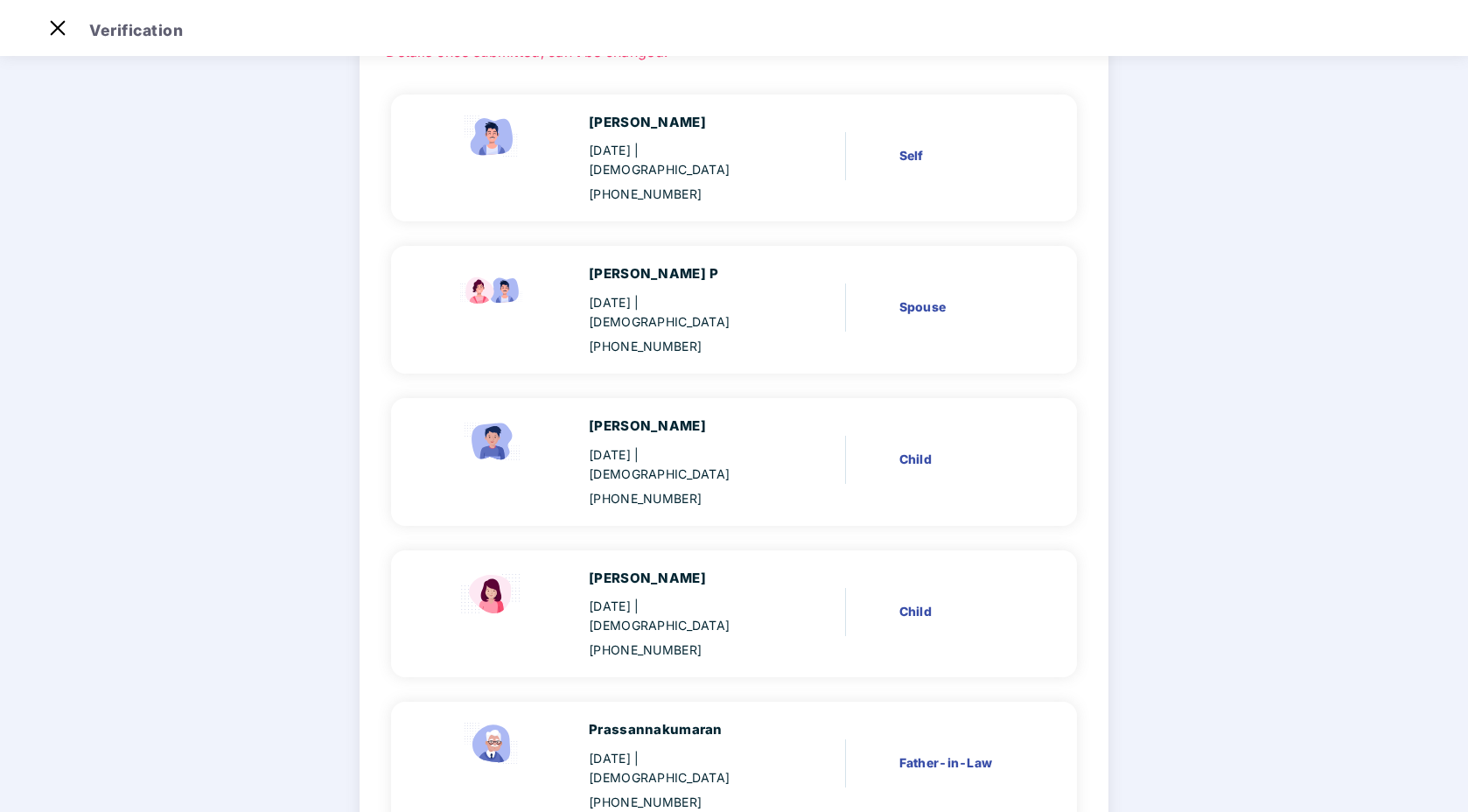
scroll to position [340, 0]
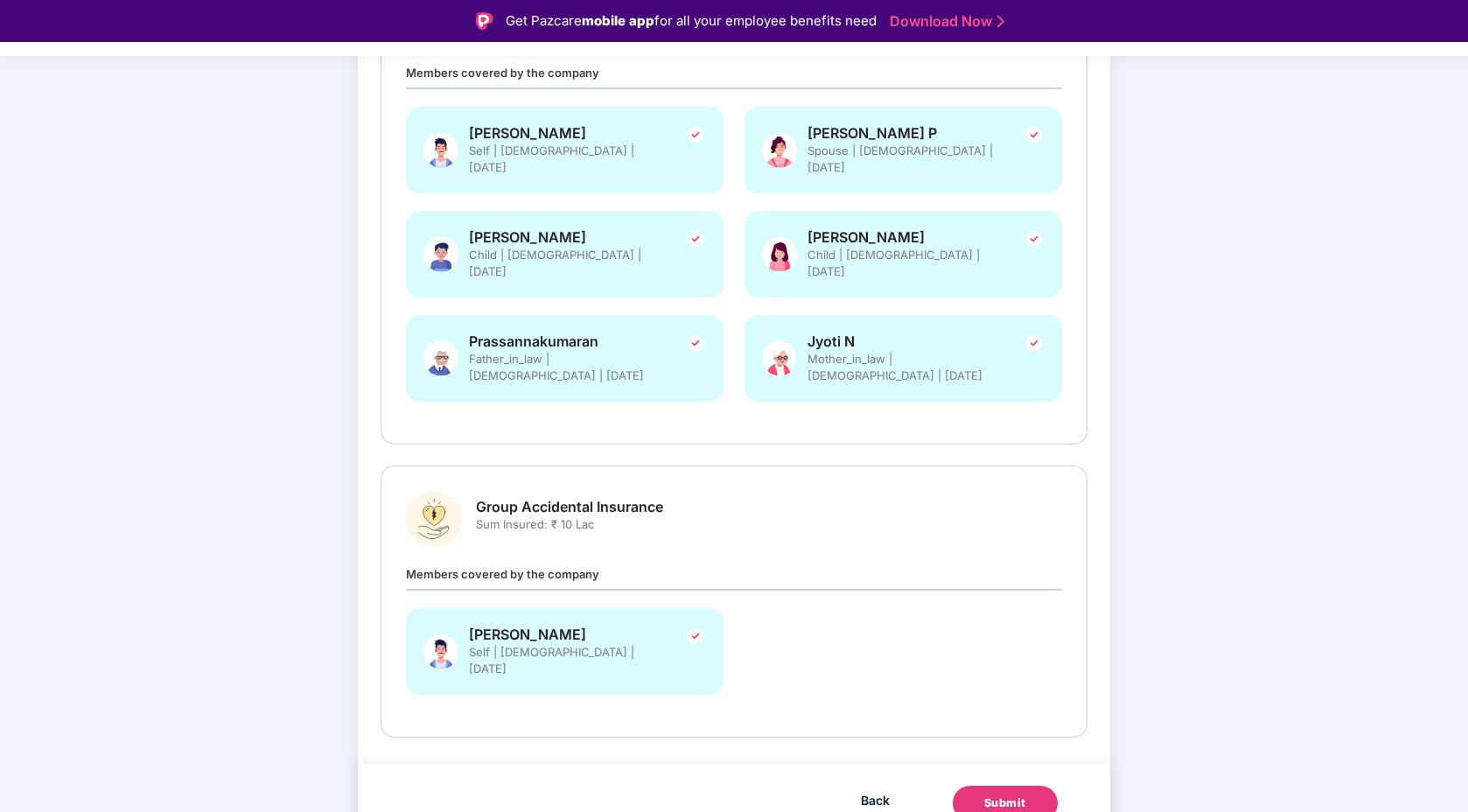
scroll to position [311, 0]
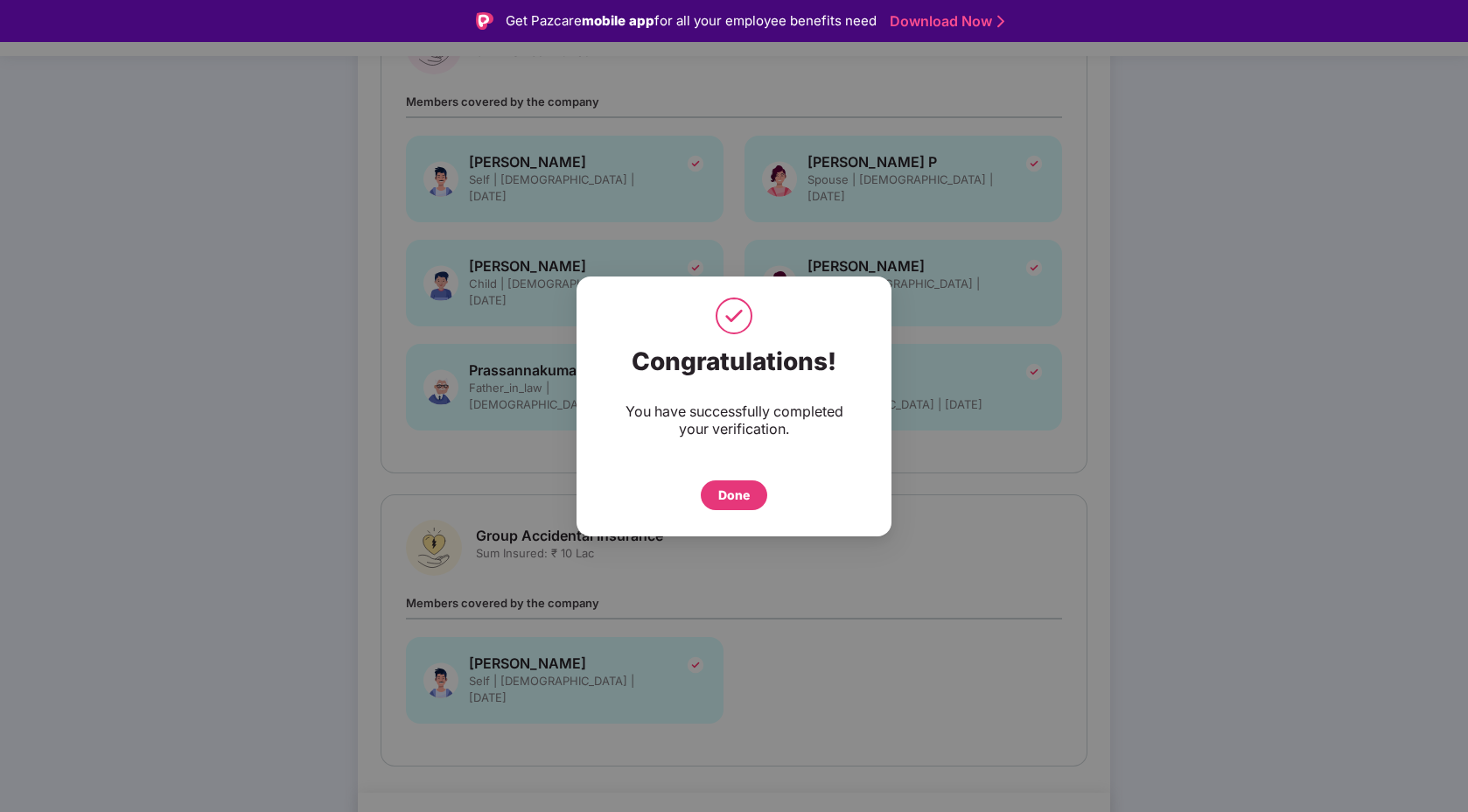
click at [739, 494] on div "Done" at bounding box center [734, 495] width 32 height 19
